Goal: Navigation & Orientation: Find specific page/section

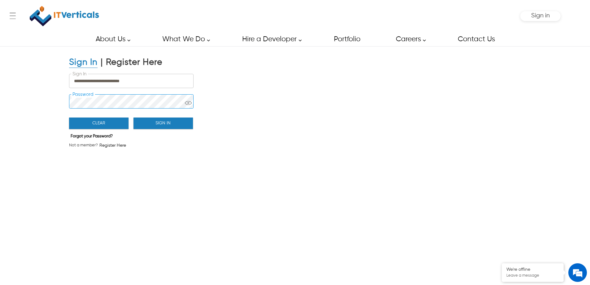
click at [55, 100] on div "**********" at bounding box center [295, 167] width 590 height 242
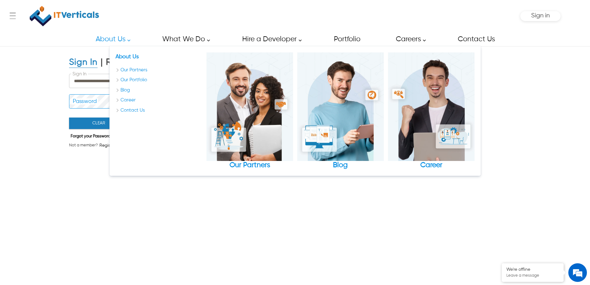
click at [158, 126] on div "About Us Our Partners Our Portfolio Blog Career Contact Us" at bounding box center [159, 110] width 87 height 117
click at [38, 134] on div "**********" at bounding box center [295, 167] width 590 height 242
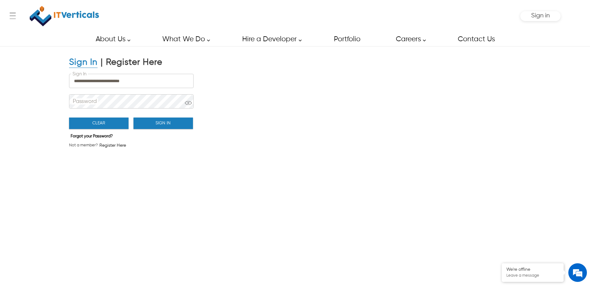
click at [154, 127] on button "Sign In" at bounding box center [164, 122] width 60 height 11
click at [157, 121] on button "Sign In" at bounding box center [164, 122] width 60 height 11
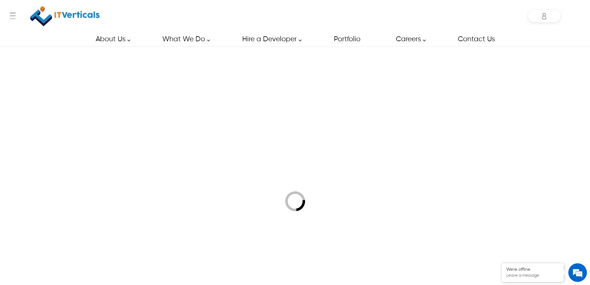
type input "**********"
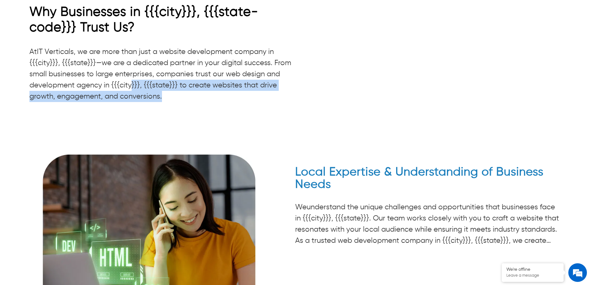
scroll to position [1682, 0]
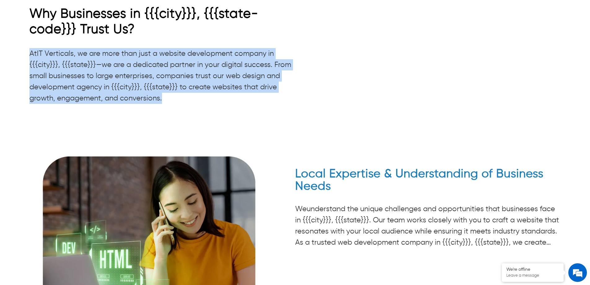
drag, startPoint x: 182, startPoint y: 89, endPoint x: 0, endPoint y: 37, distance: 189.5
click at [0, 37] on div "Why Businesses in {{{city}}}, {{{state-code}}} Trust Us? At IT Verticals, we ar…" at bounding box center [295, 182] width 590 height 352
click at [76, 50] on span "IT Verticals, we are more than just a website development company in {{{city}}}…" at bounding box center [160, 76] width 262 height 52
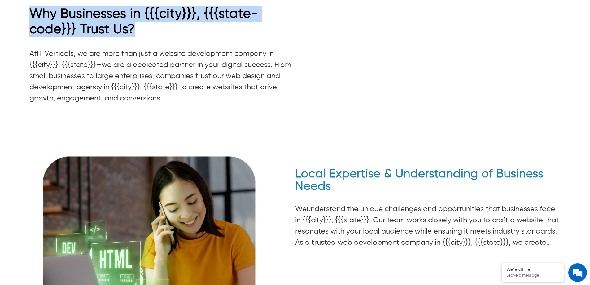
drag, startPoint x: 143, startPoint y: 22, endPoint x: 11, endPoint y: 7, distance: 132.9
click at [11, 7] on div "Why Businesses in {{{city}}}, {{{state-code}}} Trust Us? At IT Verticals, we ar…" at bounding box center [295, 182] width 590 height 352
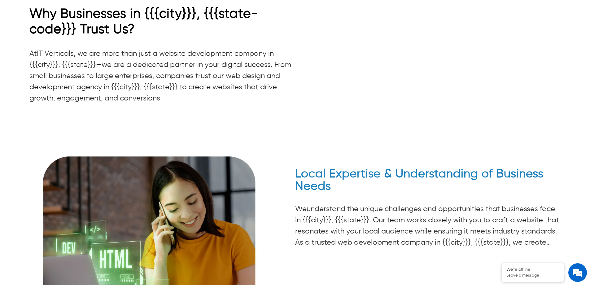
click at [187, 48] on p "At IT Verticals, we are more than just a website development company in {{{city…" at bounding box center [162, 76] width 266 height 56
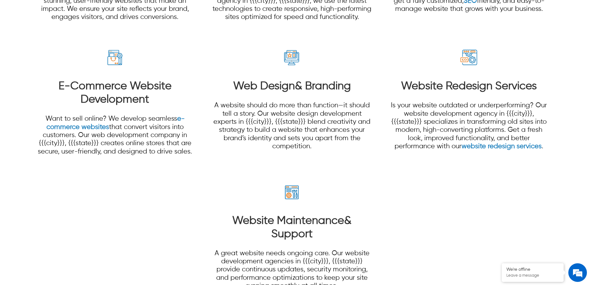
scroll to position [589, 0]
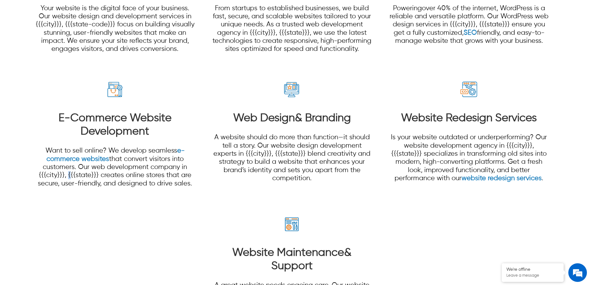
click at [67, 178] on p "Want to sell online? We develop seamless e-commerce websites that convert visit…" at bounding box center [114, 167] width 159 height 41
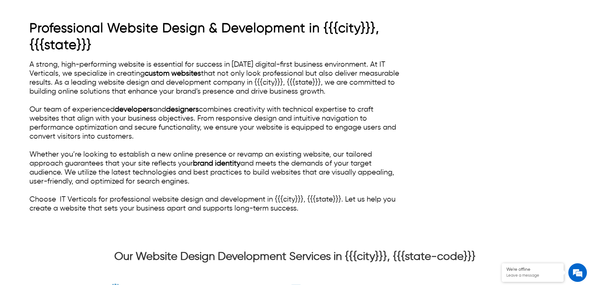
scroll to position [310, 0]
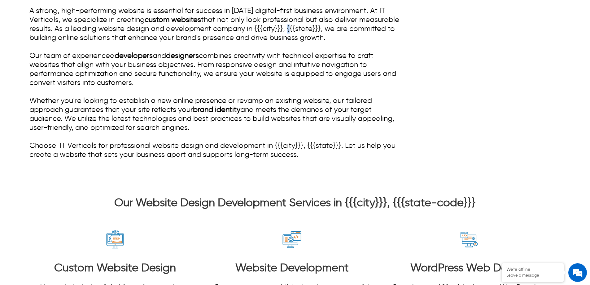
click at [330, 31] on div "A strong, high-performing website is essential for success in today’s digital-f…" at bounding box center [215, 83] width 372 height 153
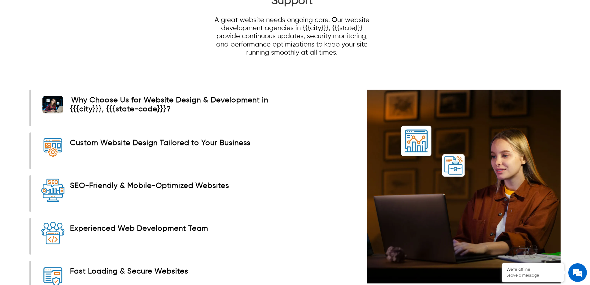
scroll to position [848, 0]
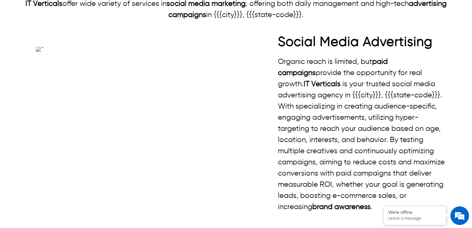
drag, startPoint x: 330, startPoint y: 53, endPoint x: 37, endPoint y: 34, distance: 294.4
copy p "IT Verticals offer wide variety of services in social media marketing , offerin…"
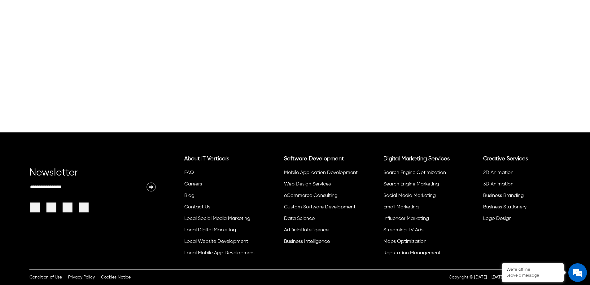
scroll to position [2526, 0]
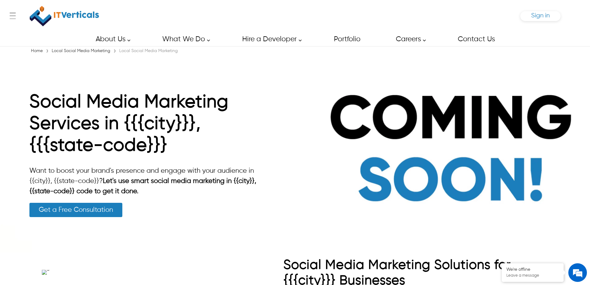
click at [547, 15] on span "Sign in" at bounding box center [540, 15] width 19 height 7
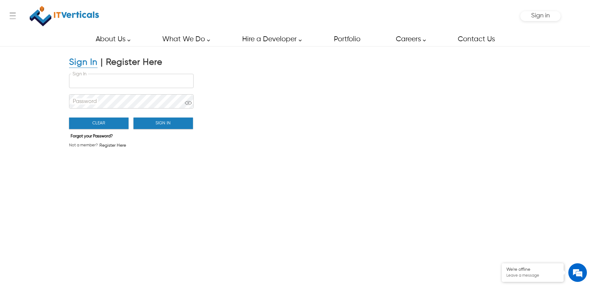
type input "**********"
click at [152, 125] on button "Sign In" at bounding box center [164, 122] width 60 height 11
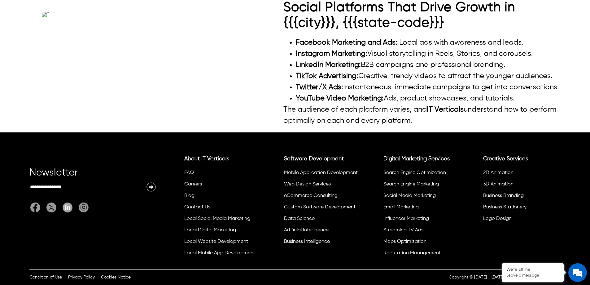
scroll to position [3533, 0]
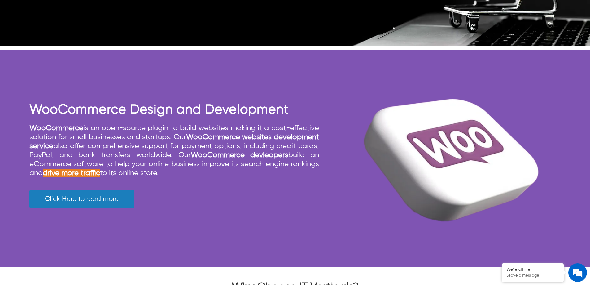
scroll to position [2833, 0]
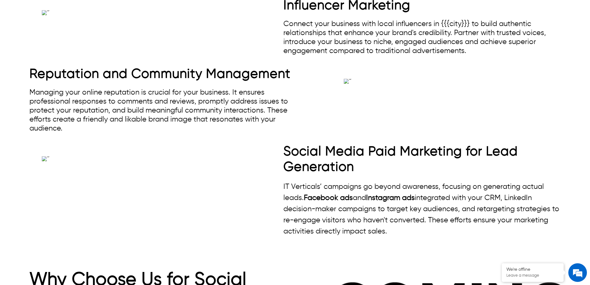
scroll to position [806, 0]
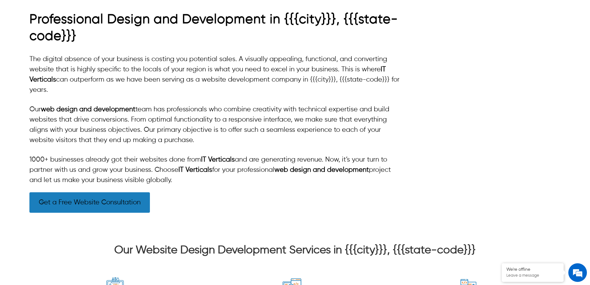
scroll to position [279, 0]
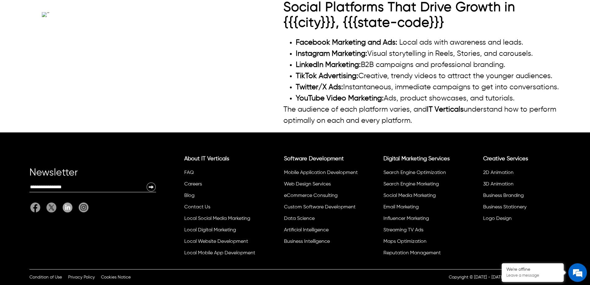
scroll to position [2913, 0]
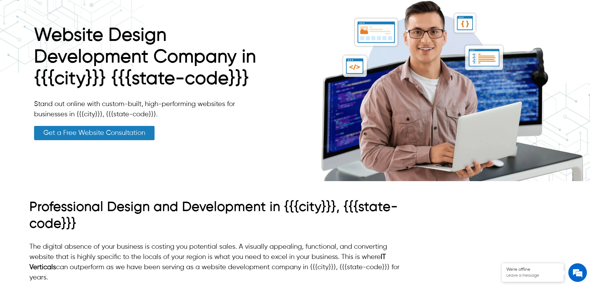
scroll to position [155, 0]
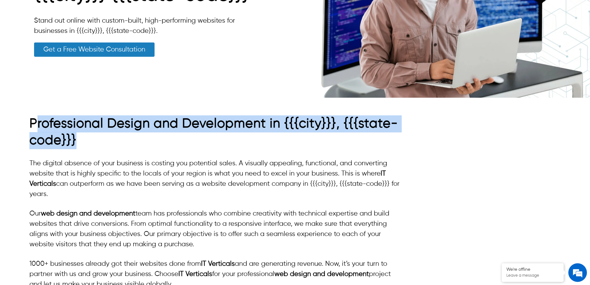
drag, startPoint x: 94, startPoint y: 139, endPoint x: 36, endPoint y: 126, distance: 59.4
click at [36, 126] on h2 "Professional Design and Development in {{{city}}}, {{{state-code}}}" at bounding box center [215, 132] width 372 height 34
click at [129, 135] on h2 "Professional Design and Development in {{{city}}}, {{{state-code}}}" at bounding box center [215, 132] width 372 height 34
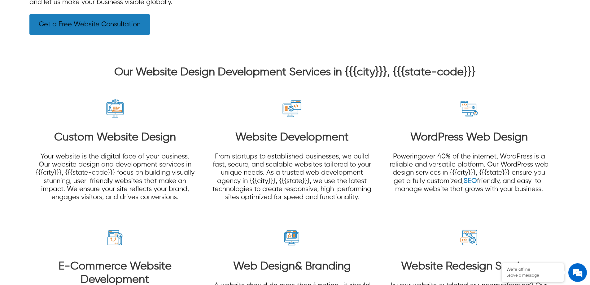
scroll to position [409, 0]
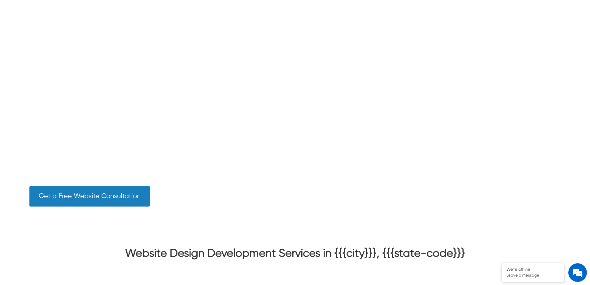
scroll to position [279, 0]
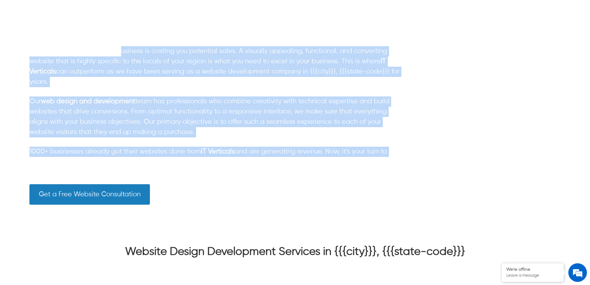
drag, startPoint x: 444, startPoint y: 142, endPoint x: 81, endPoint y: 43, distance: 376.4
click at [111, 48] on div "Professional Design and Development in {{{city}}}, {{{state-code}}} The digital…" at bounding box center [294, 103] width 531 height 237
click at [146, 67] on p "The digital absence of your business is costing you potential sales. A visually…" at bounding box center [215, 66] width 372 height 41
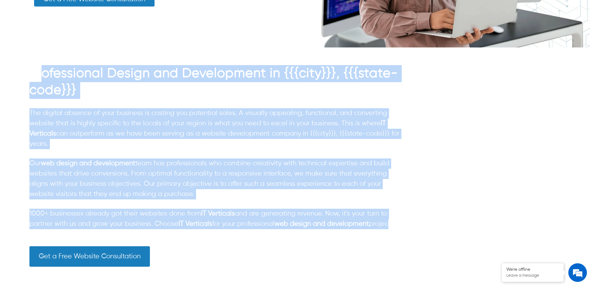
scroll to position [0, 0]
drag, startPoint x: 388, startPoint y: 225, endPoint x: 32, endPoint y: 73, distance: 387.2
click at [32, 73] on div "Professional Design and Development in {{{city}}}, {{{state-code}}} The digital…" at bounding box center [215, 165] width 372 height 201
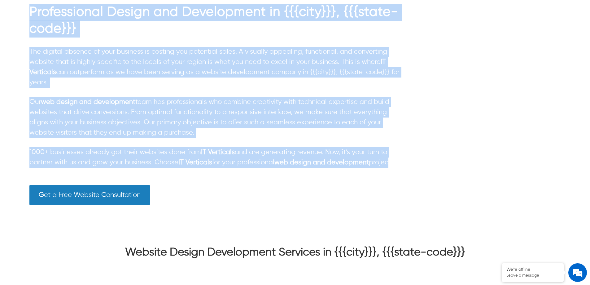
click at [252, 101] on p "Our web design and development team has professionals who combine creativity wi…" at bounding box center [215, 117] width 372 height 41
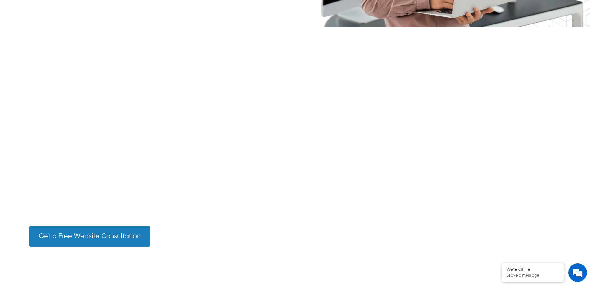
scroll to position [124, 0]
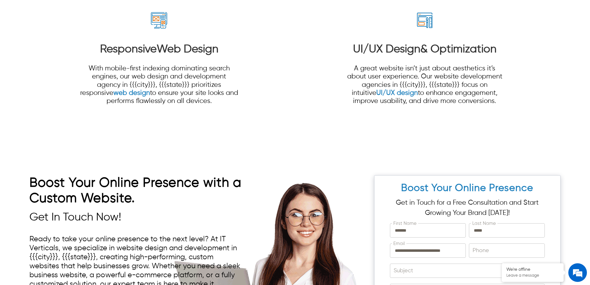
scroll to position [2231, 0]
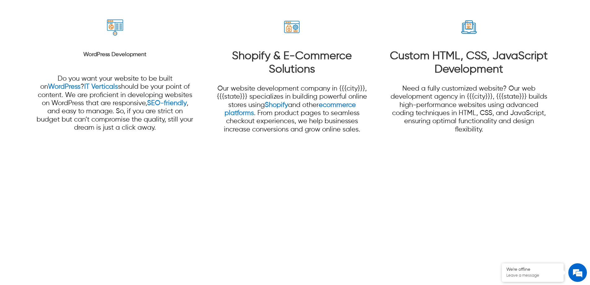
scroll to position [1674, 0]
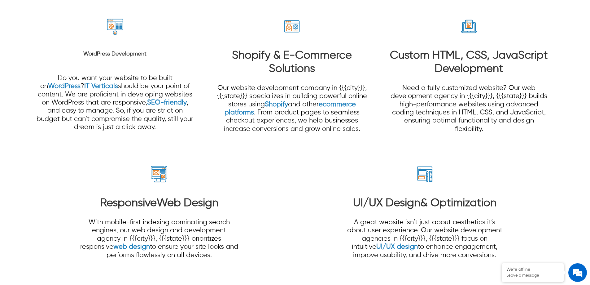
drag, startPoint x: 189, startPoint y: 82, endPoint x: 414, endPoint y: 76, distance: 225.1
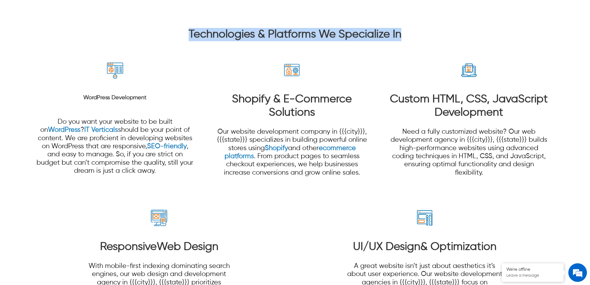
scroll to position [1705, 0]
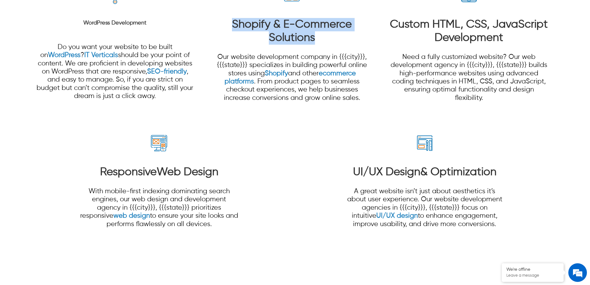
drag, startPoint x: 322, startPoint y: 126, endPoint x: 276, endPoint y: 121, distance: 46.8
click at [214, 45] on h3 "Shopify & E-Commerce Solutions" at bounding box center [291, 31] width 159 height 27
click at [279, 43] on strong "Shopify & E-Commerce Solutions" at bounding box center [292, 31] width 120 height 24
click at [324, 45] on h3 "Shopify & E-Commerce Solutions" at bounding box center [291, 31] width 159 height 27
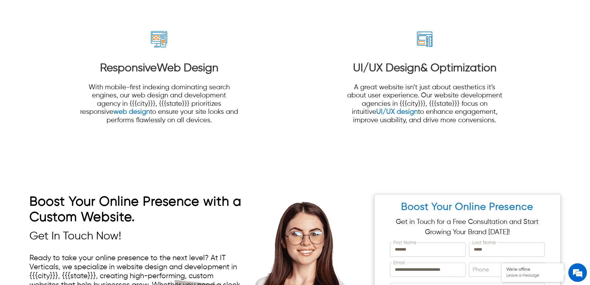
scroll to position [1920, 0]
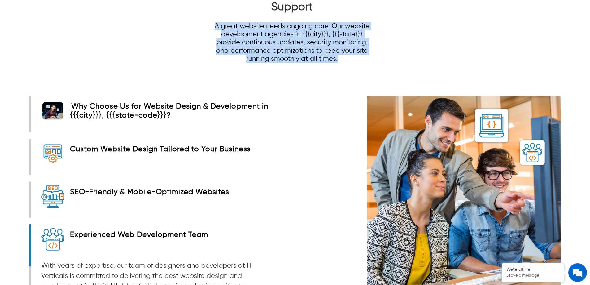
drag, startPoint x: 340, startPoint y: 63, endPoint x: 210, endPoint y: 26, distance: 135.6
click at [322, 44] on p "A great website needs ongoing care. Our website development agencies in {{{city…" at bounding box center [291, 42] width 159 height 41
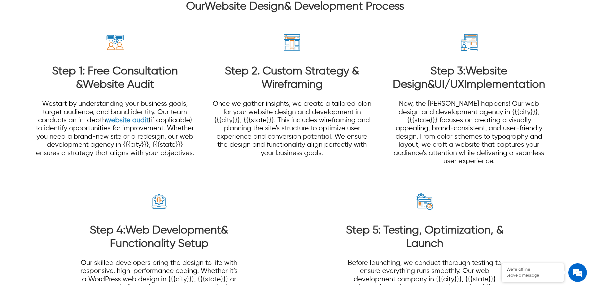
scroll to position [1054, 0]
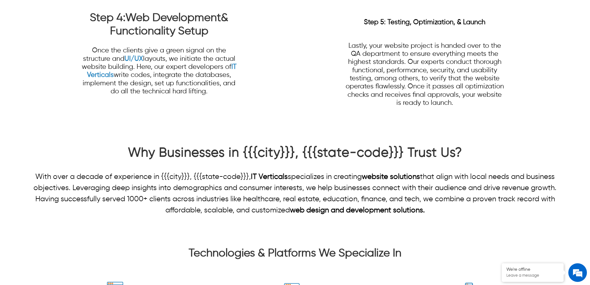
scroll to position [1302, 0]
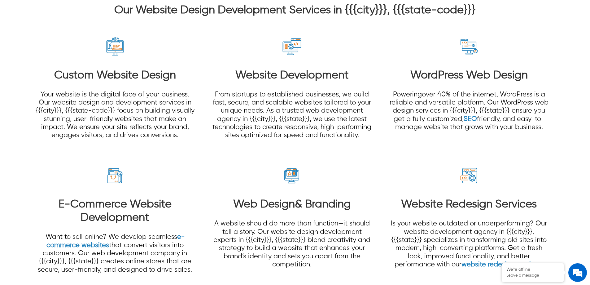
scroll to position [496, 0]
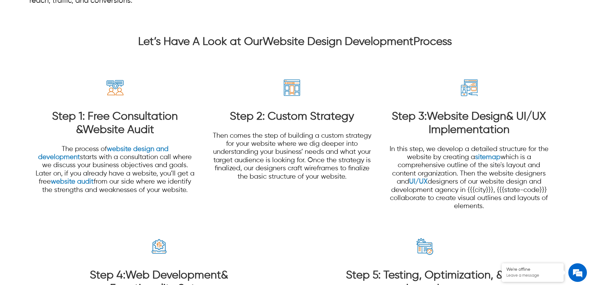
drag, startPoint x: 137, startPoint y: 130, endPoint x: 463, endPoint y: 134, distance: 326.1
click at [463, 49] on p "Let’s Have A Look at Our Website Design Development Process" at bounding box center [294, 41] width 531 height 13
click at [460, 141] on div at bounding box center [295, 200] width 590 height 377
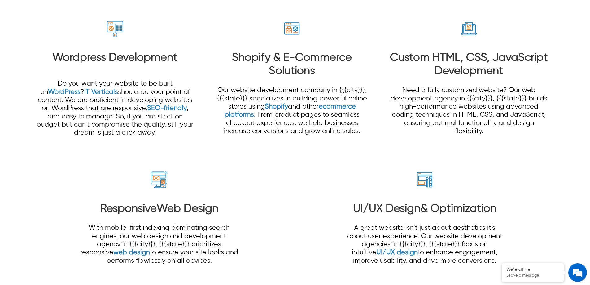
scroll to position [1643, 0]
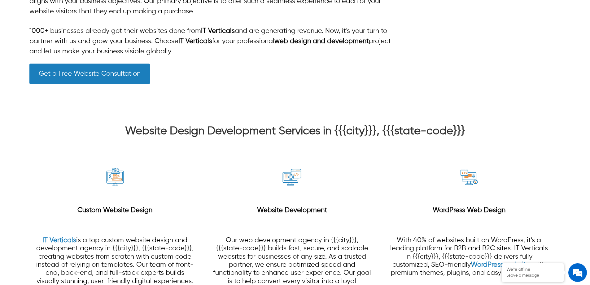
scroll to position [310, 0]
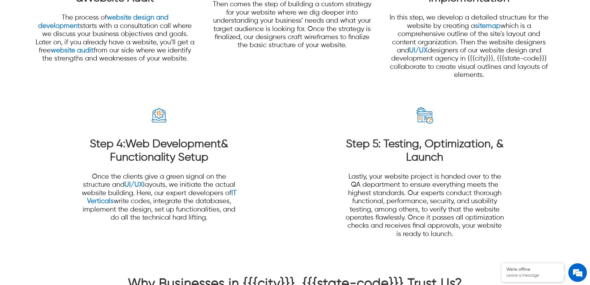
scroll to position [1271, 0]
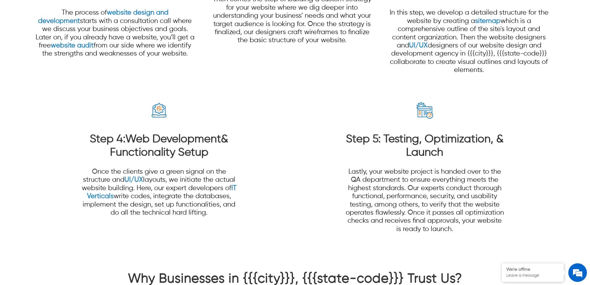
drag, startPoint x: 356, startPoint y: 71, endPoint x: 269, endPoint y: 71, distance: 87.4
drag, startPoint x: 265, startPoint y: 72, endPoint x: 235, endPoint y: 71, distance: 29.8
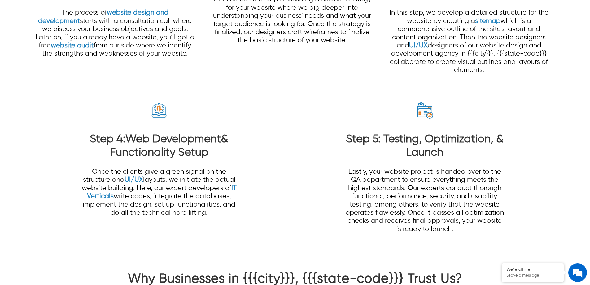
drag, startPoint x: 227, startPoint y: 70, endPoint x: 357, endPoint y: 74, distance: 130.2
drag, startPoint x: 179, startPoint y: 82, endPoint x: 36, endPoint y: 67, distance: 144.3
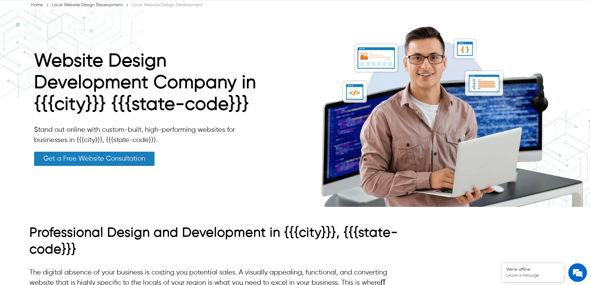
scroll to position [0, 0]
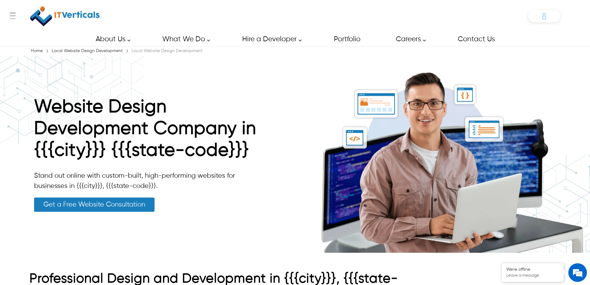
click at [539, 20] on div "Shakeeb shakeeb.ahmed@itverticals.com ✕ Admin Dashboard My Account Change Passw…" at bounding box center [544, 16] width 33 height 12
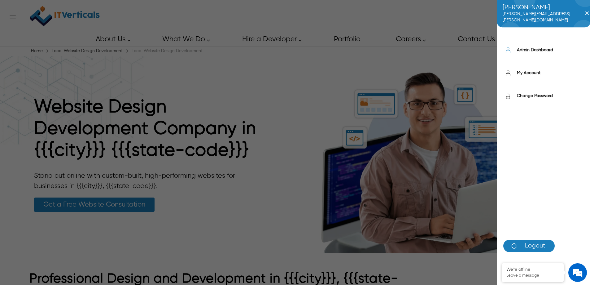
click at [521, 48] on label "Admin Dashboard" at bounding box center [550, 50] width 67 height 6
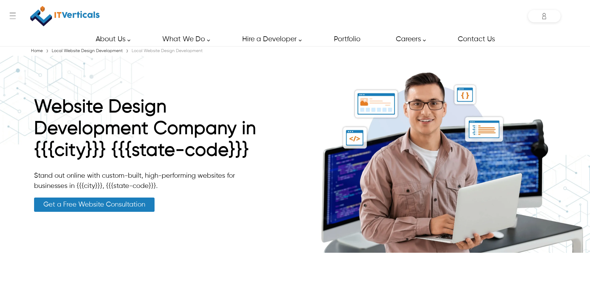
scroll to position [2126, 0]
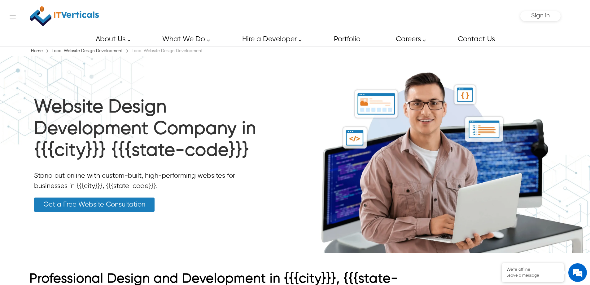
scroll to position [2126, 0]
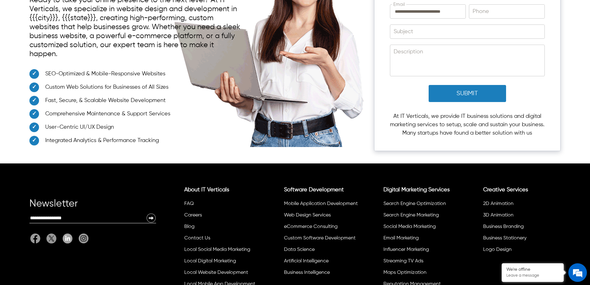
scroll to position [2091, 0]
